Goal: Task Accomplishment & Management: Use online tool/utility

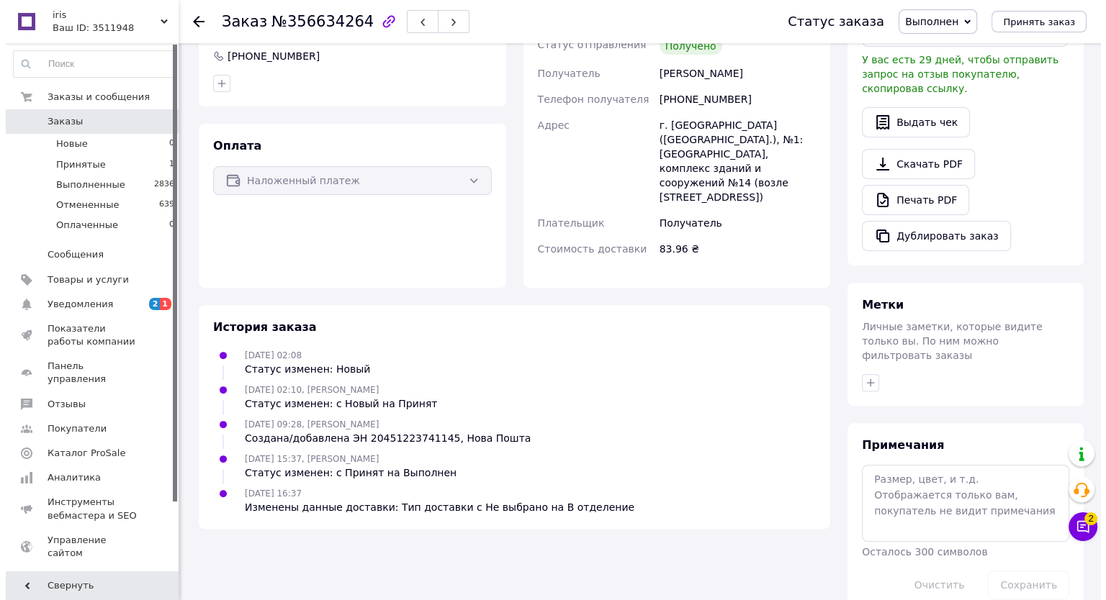
scroll to position [117, 0]
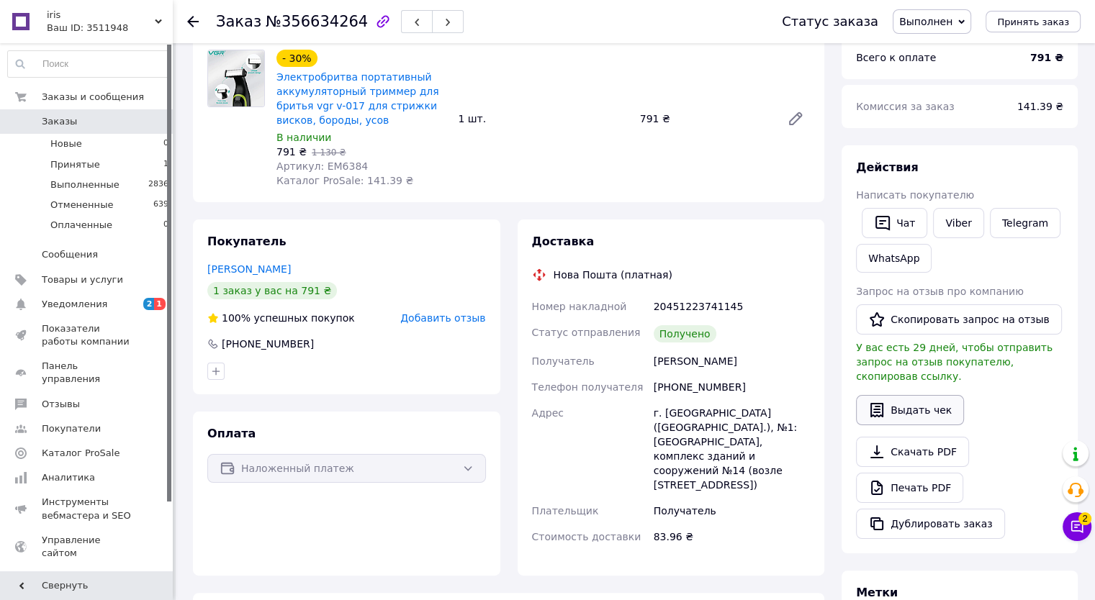
click at [921, 397] on button "Выдать чек" at bounding box center [910, 410] width 108 height 30
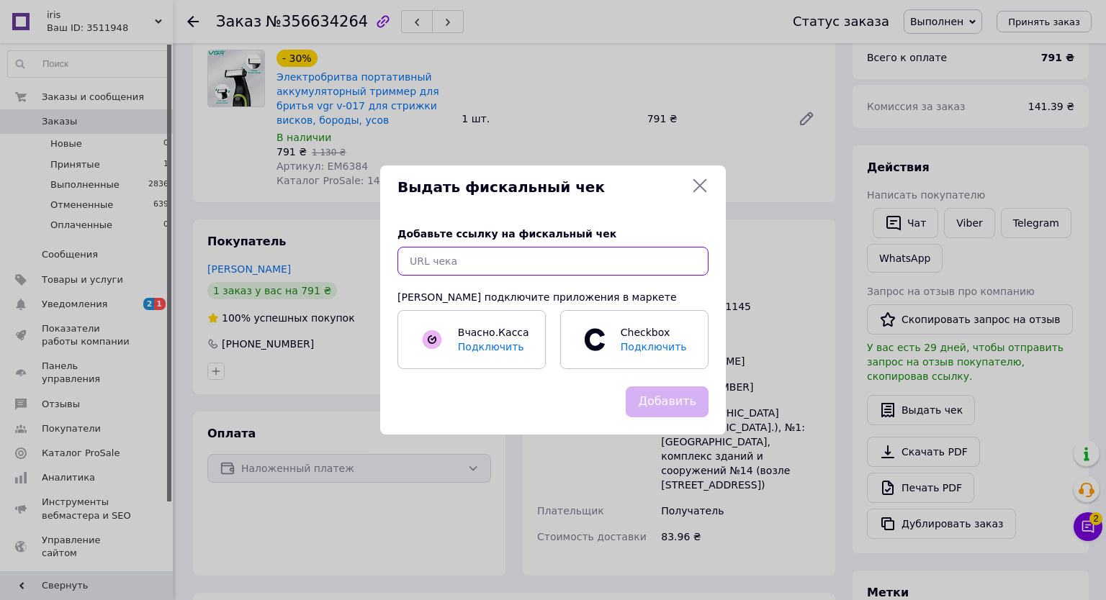
paste input "80989589766"
type input "80989589766"
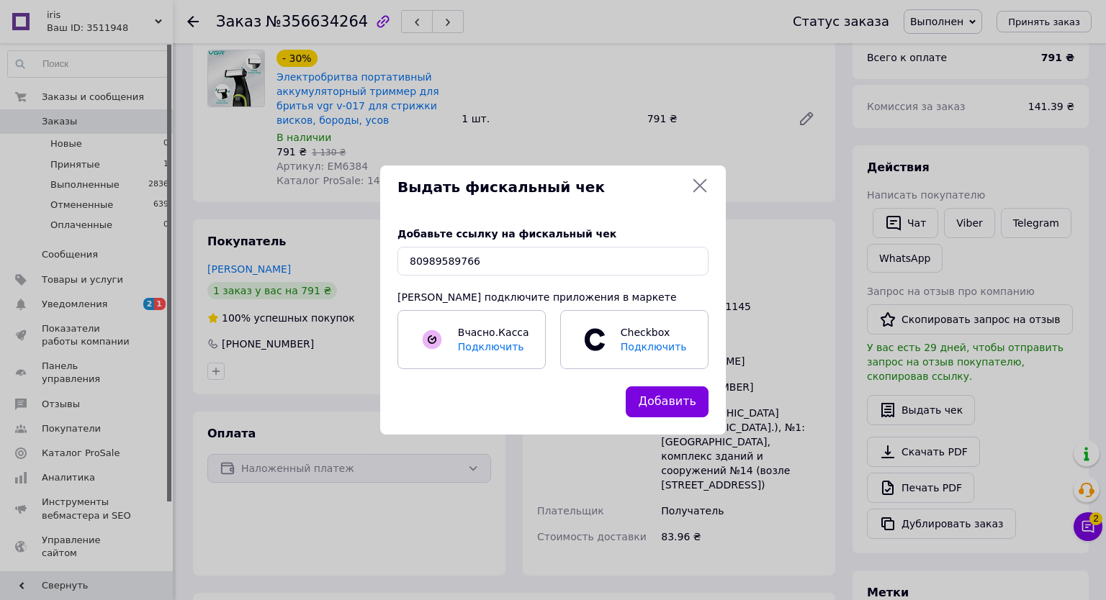
click at [700, 182] on icon at bounding box center [699, 185] width 17 height 17
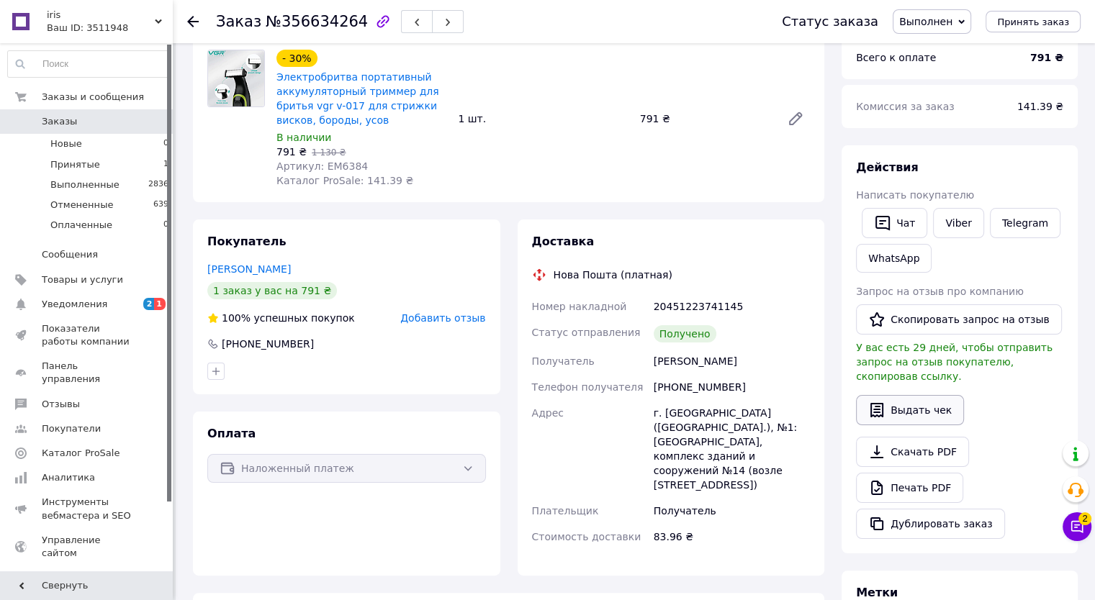
click at [916, 395] on button "Выдать чек" at bounding box center [910, 410] width 108 height 30
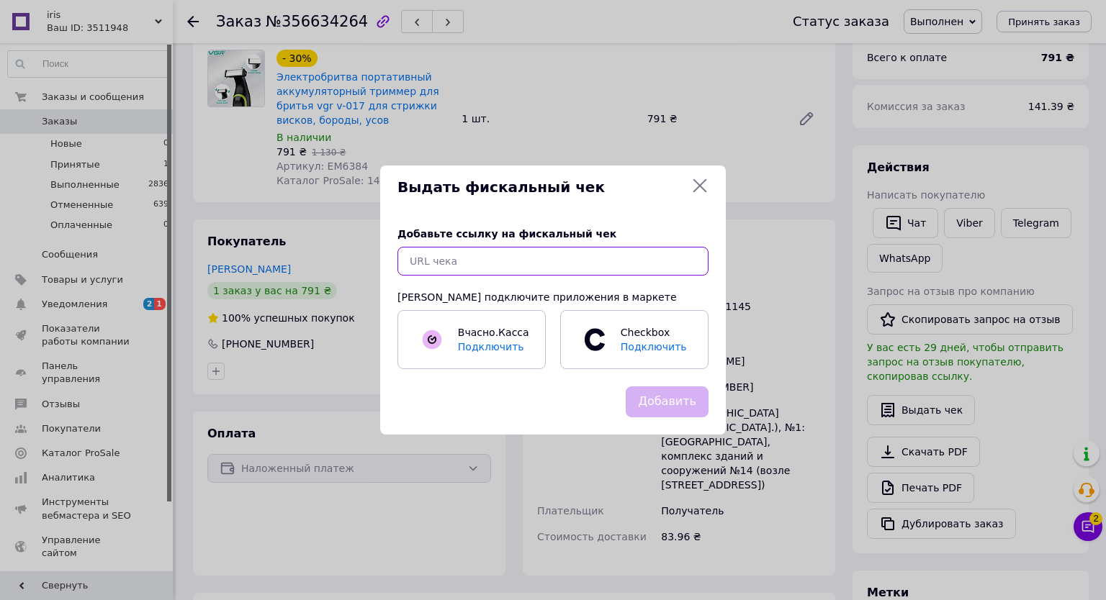
paste input "https://check.checkbox.ua/bd2a6ae5-3b73-4464-9501-639f42d19551"
type input "https://check.checkbox.ua/bd2a6ae5-3b73-4464-9501-639f42d19551"
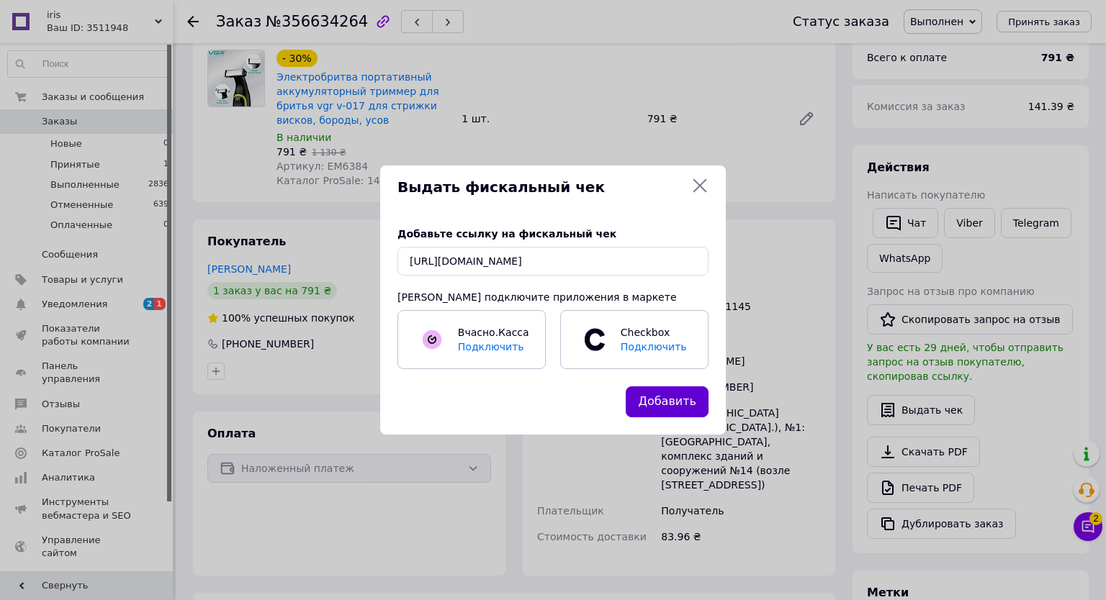
click at [672, 407] on button "Добавить" at bounding box center [667, 402] width 83 height 31
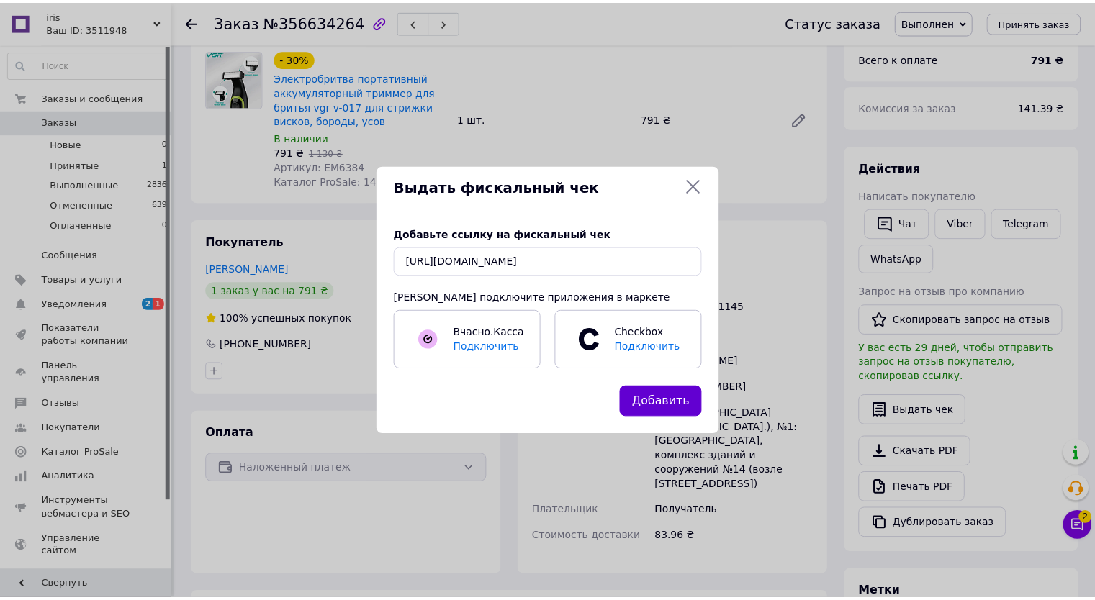
scroll to position [0, 0]
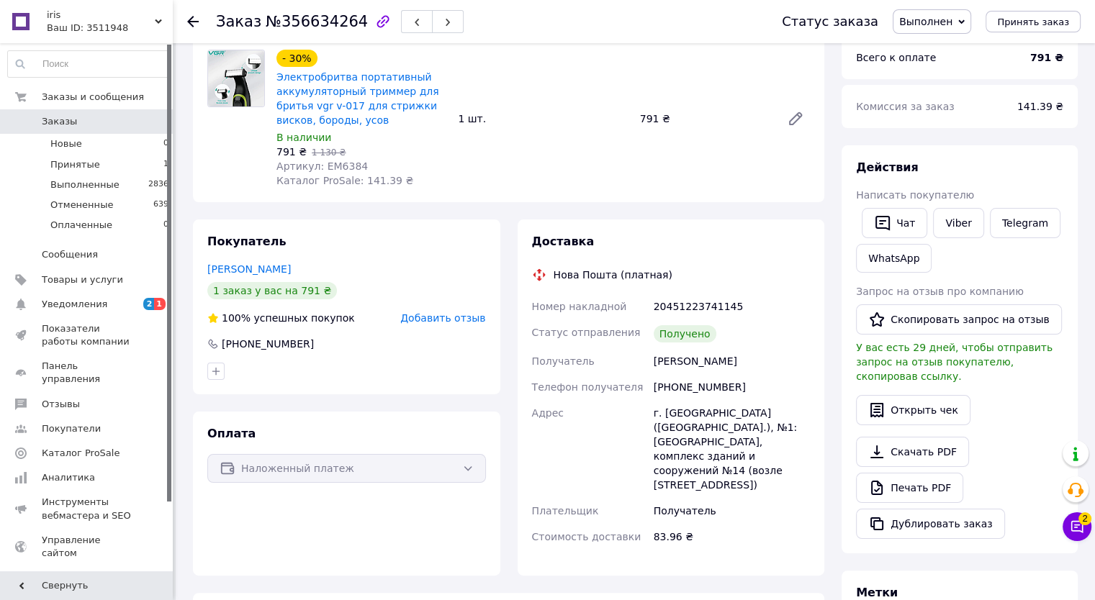
drag, startPoint x: 60, startPoint y: 125, endPoint x: 89, endPoint y: 121, distance: 29.0
click at [60, 125] on span "Заказы" at bounding box center [59, 121] width 35 height 13
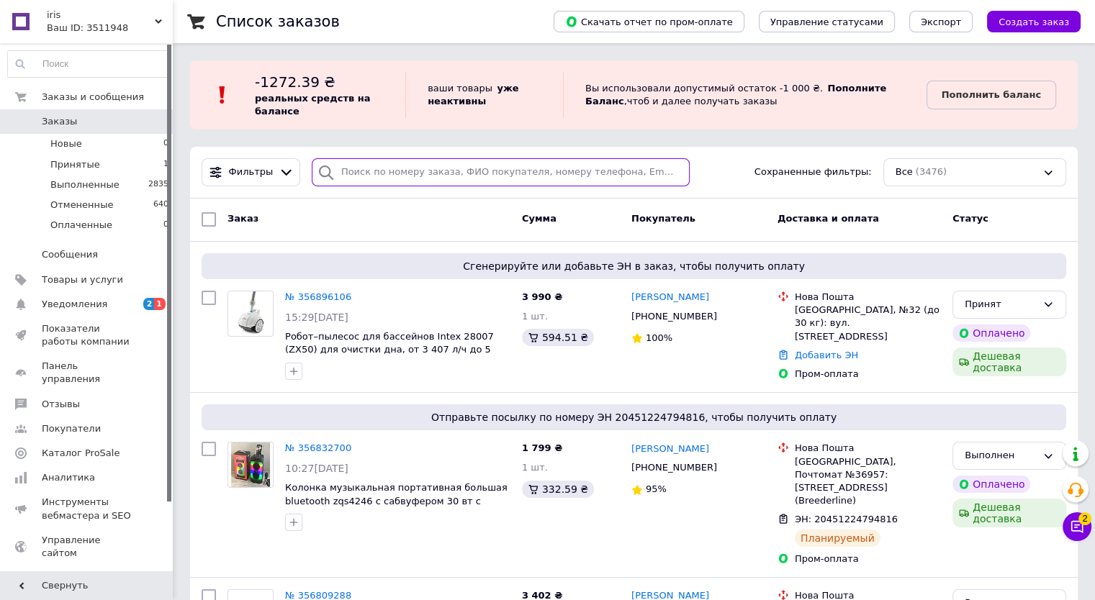
paste input "380632543012"
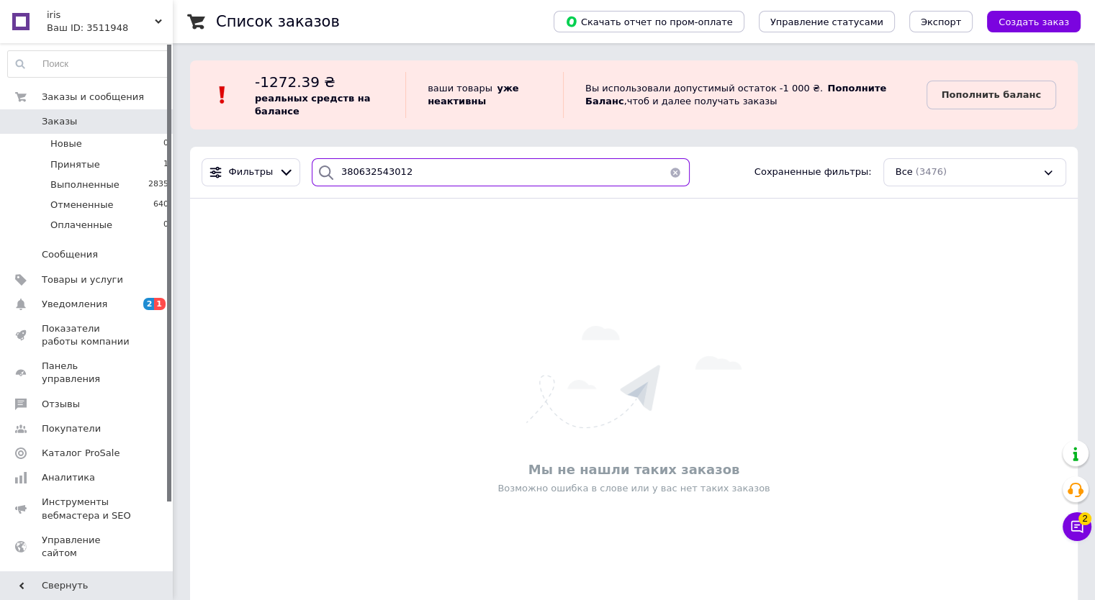
type input "380632543012"
